Goal: Task Accomplishment & Management: Complete application form

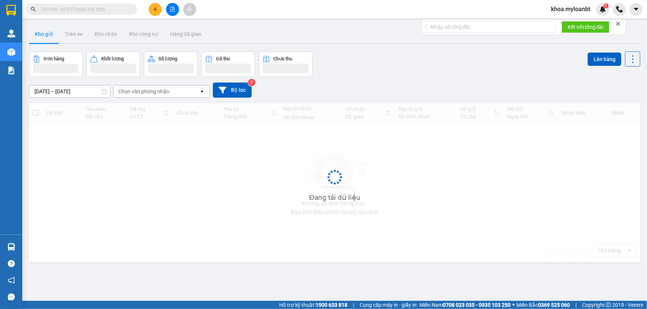
click at [106, 11] on input "text" at bounding box center [84, 9] width 87 height 8
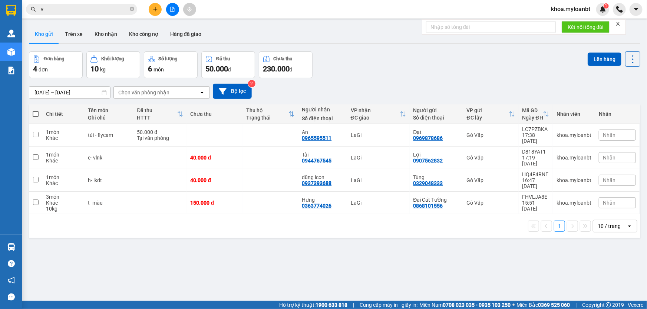
paste input "0398087012"
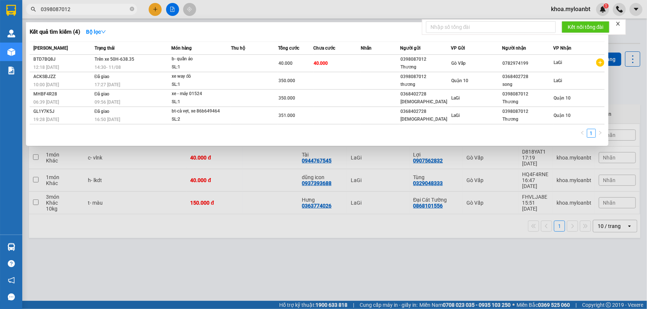
type input "0398087012"
click at [248, 156] on div at bounding box center [323, 154] width 647 height 309
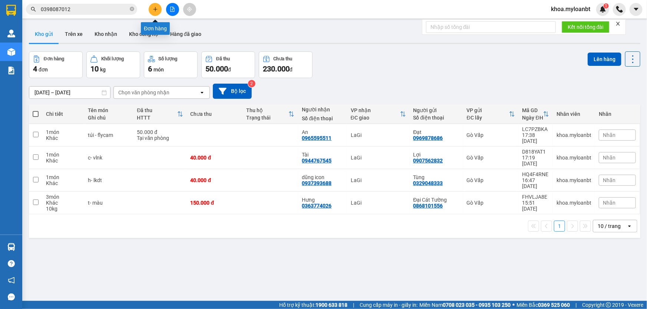
click at [155, 7] on icon "plus" at bounding box center [155, 9] width 5 height 5
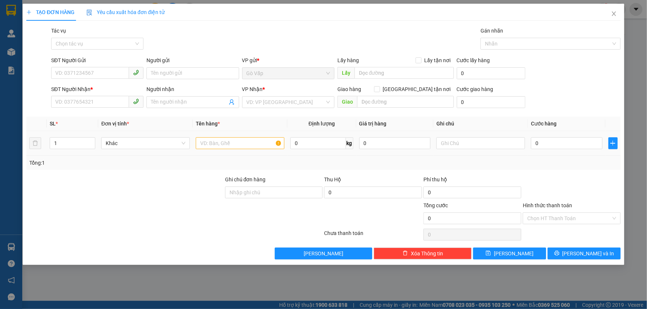
click at [316, 149] on div "0 kg" at bounding box center [321, 143] width 63 height 15
click at [262, 141] on input "text" at bounding box center [240, 143] width 89 height 12
type input "h- răng"
click at [601, 149] on div "0" at bounding box center [567, 143] width 72 height 15
click at [593, 147] on input "0" at bounding box center [567, 143] width 72 height 12
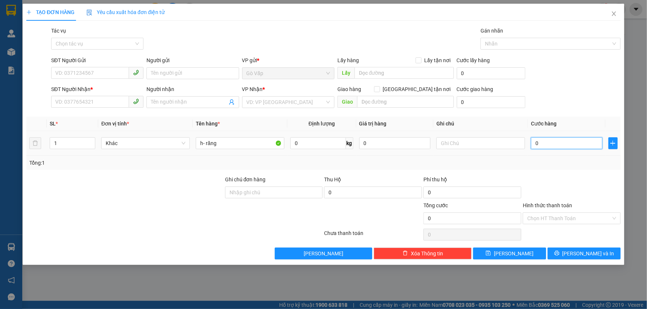
type input "4"
type input "40"
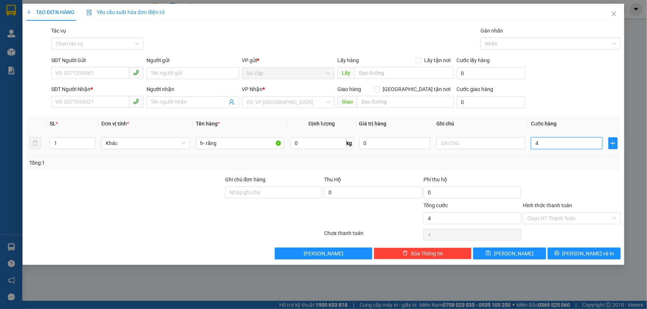
type input "40"
type input "40.000"
click at [107, 105] on input "SĐT Người Nhận *" at bounding box center [90, 102] width 78 height 12
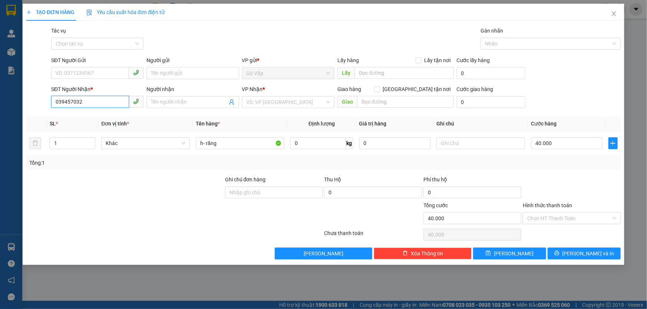
type input "0394570320"
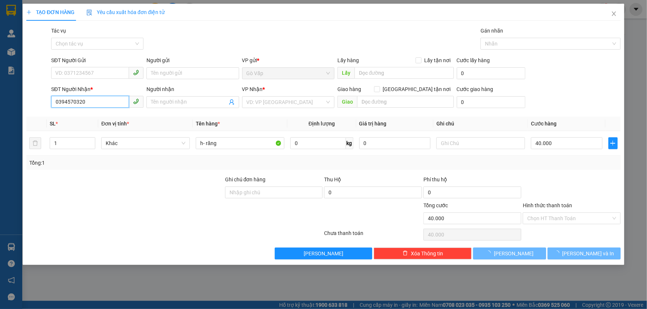
click at [107, 105] on input "0394570320" at bounding box center [90, 102] width 78 height 12
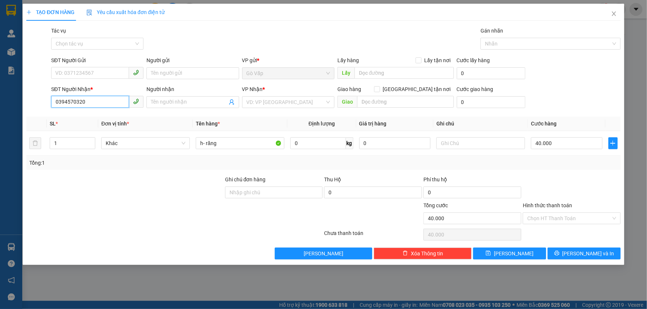
click at [107, 105] on input "0394570320" at bounding box center [90, 102] width 78 height 12
click at [126, 73] on input "SĐT Người Gửi" at bounding box center [90, 73] width 78 height 12
paste input "0394570320"
type input "0394570320"
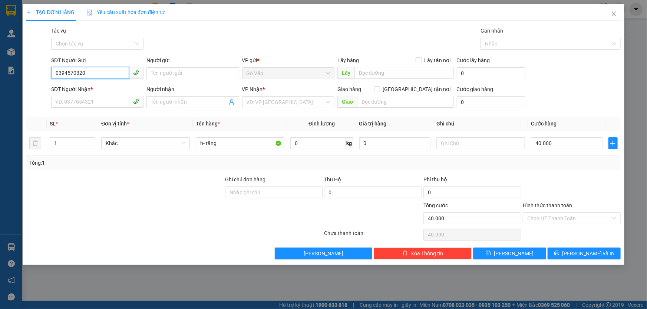
click at [126, 73] on input "0394570320" at bounding box center [90, 73] width 78 height 12
click at [100, 103] on input "SĐT Người Nhận *" at bounding box center [90, 102] width 78 height 12
click at [100, 103] on input "0394570320" at bounding box center [90, 102] width 78 height 12
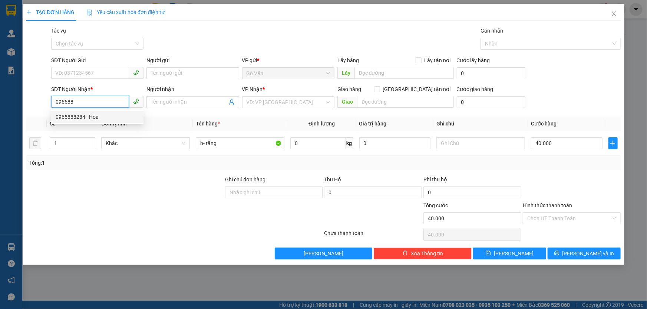
click at [99, 113] on div "0965888284 - Hoa" at bounding box center [97, 117] width 83 height 8
type input "0965888284"
type input "Hoa"
type input "0965888284"
click at [92, 69] on input "SĐT Người Gửi" at bounding box center [90, 73] width 78 height 12
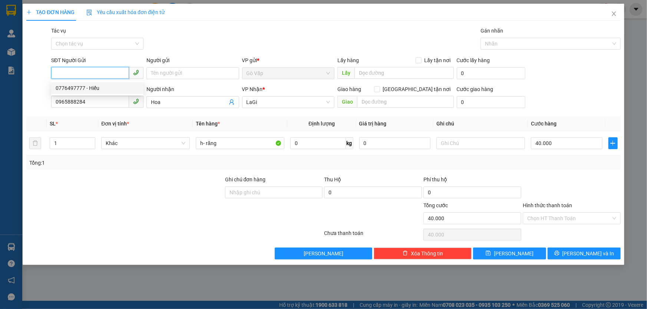
click at [89, 91] on div "0776497777 - Hiếu" at bounding box center [97, 88] width 83 height 8
type input "0776497777"
type input "Hiếu"
click at [579, 243] on div "Transit Pickup Surcharge Ids Transit Deliver Surcharge Ids Transit Deliver Surc…" at bounding box center [323, 143] width 594 height 233
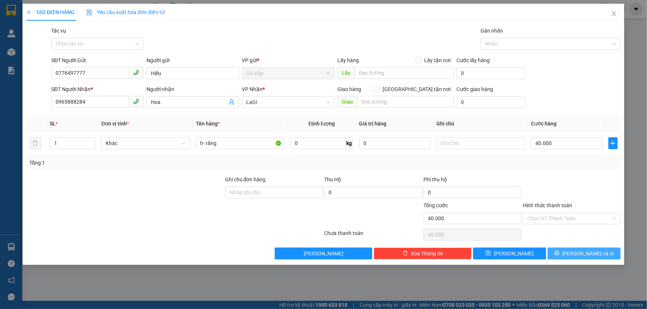
click at [581, 248] on button "[PERSON_NAME] và In" at bounding box center [583, 254] width 73 height 12
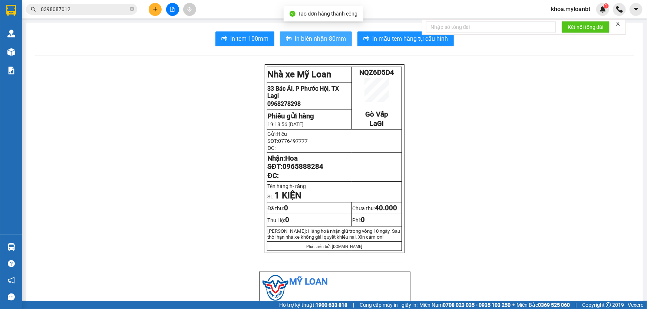
click at [304, 37] on span "In biên nhận 80mm" at bounding box center [320, 38] width 51 height 9
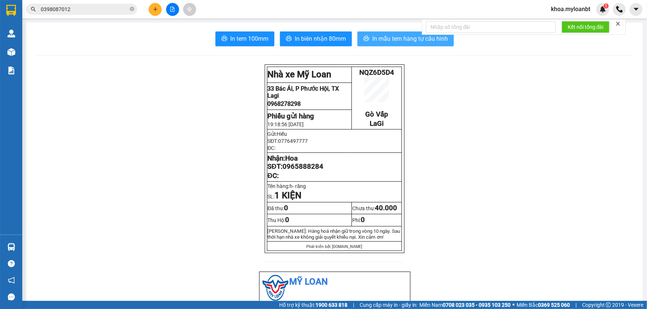
click at [396, 33] on button "In mẫu tem hàng tự cấu hình" at bounding box center [405, 38] width 96 height 15
